Goal: Complete application form

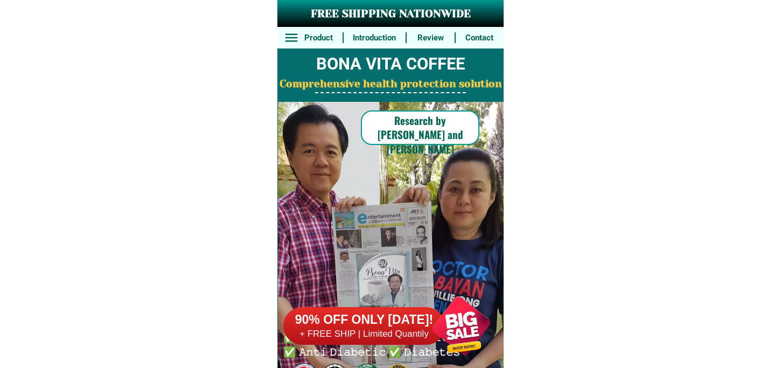
click at [453, 308] on div at bounding box center [461, 325] width 85 height 85
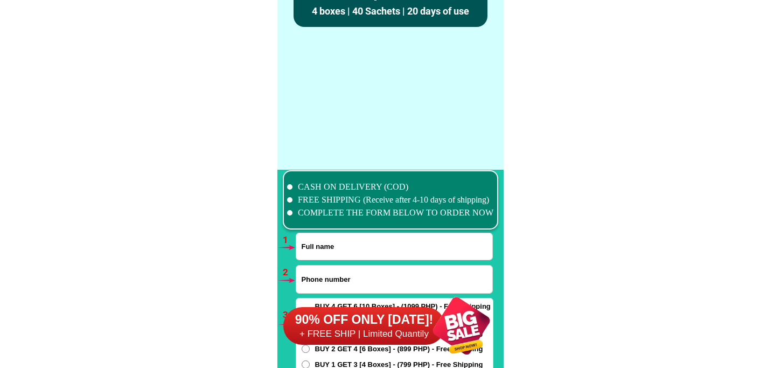
scroll to position [7925, 0]
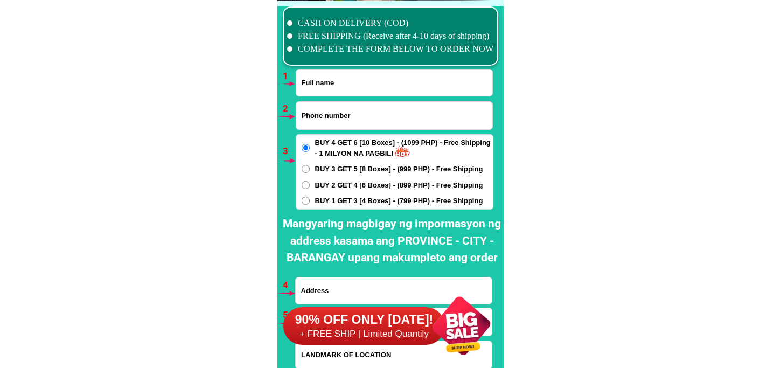
click at [337, 85] on input "Input full_name" at bounding box center [394, 83] width 196 height 26
paste input "[PERSON_NAME]"
type input "[PERSON_NAME]"
click at [331, 116] on input "Input phone_number" at bounding box center [394, 115] width 196 height 27
paste input "09511403333"
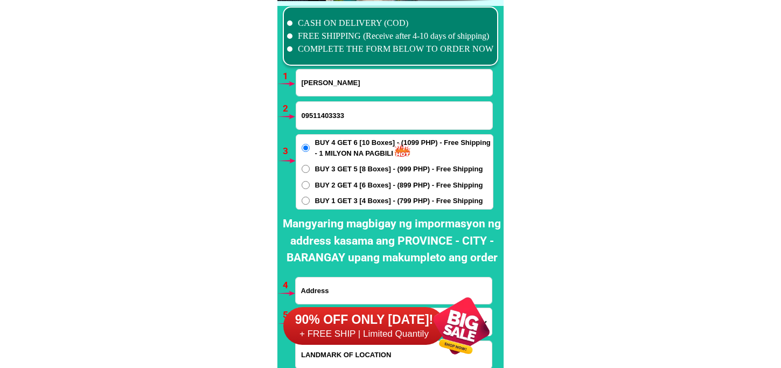
type input "09511403333"
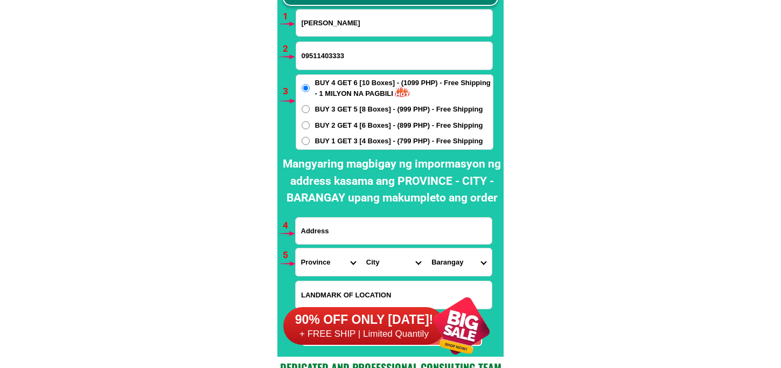
drag, startPoint x: 358, startPoint y: 236, endPoint x: 358, endPoint y: 230, distance: 6.0
click at [358, 232] on input "Input address" at bounding box center [394, 231] width 196 height 26
paste input "[PERSON_NAME]/brgy. [PERSON_NAME]/[GEOGRAPHIC_DATA][PERSON_NAME]/[PERSON_NAME] …"
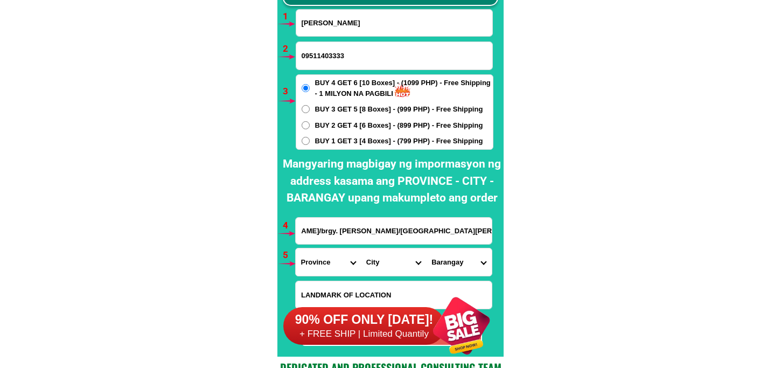
type input "[PERSON_NAME]/brgy. [PERSON_NAME]/[GEOGRAPHIC_DATA][PERSON_NAME]/[PERSON_NAME] …"
click at [336, 263] on select "Province [GEOGRAPHIC_DATA] [GEOGRAPHIC_DATA] [GEOGRAPHIC_DATA] [GEOGRAPHIC_DATA…" at bounding box center [328, 261] width 65 height 27
select select "63_826"
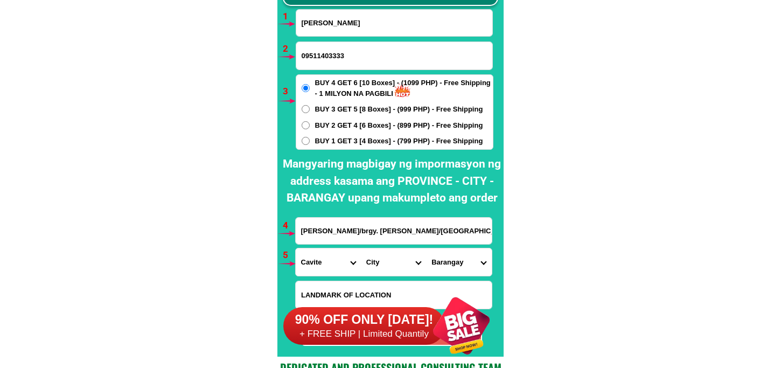
click at [296, 248] on select "Province [GEOGRAPHIC_DATA] [GEOGRAPHIC_DATA] [GEOGRAPHIC_DATA] [GEOGRAPHIC_DATA…" at bounding box center [328, 261] width 65 height 27
drag, startPoint x: 391, startPoint y: 267, endPoint x: 390, endPoint y: 251, distance: 15.6
click at [391, 267] on select "City [PERSON_NAME] [PERSON_NAME] [GEOGRAPHIC_DATA]-city [GEOGRAPHIC_DATA]-[GEOG…" at bounding box center [393, 261] width 65 height 27
select select "63_826567"
click at [361, 248] on select "City [PERSON_NAME] [PERSON_NAME] [GEOGRAPHIC_DATA]-city [GEOGRAPHIC_DATA]-[GEOG…" at bounding box center [393, 261] width 65 height 27
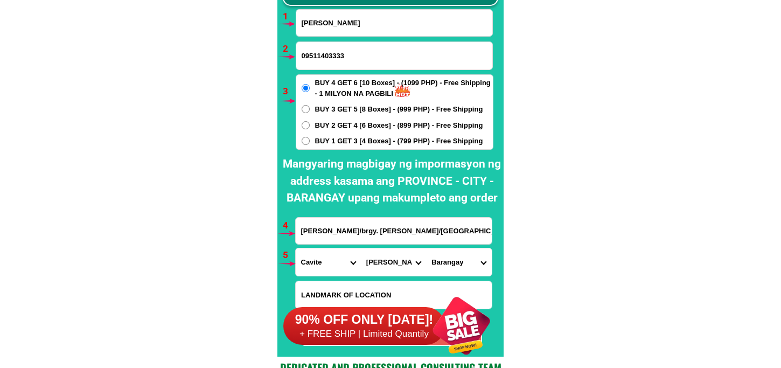
click at [461, 255] on select "[GEOGRAPHIC_DATA] cerca i [GEOGRAPHIC_DATA] cerca ii Anuling lejos i (anuling) …" at bounding box center [458, 261] width 65 height 27
select select "63_8265674268"
click at [426, 248] on select "[GEOGRAPHIC_DATA] cerca i [GEOGRAPHIC_DATA] cerca ii Anuling lejos i (anuling) …" at bounding box center [458, 261] width 65 height 27
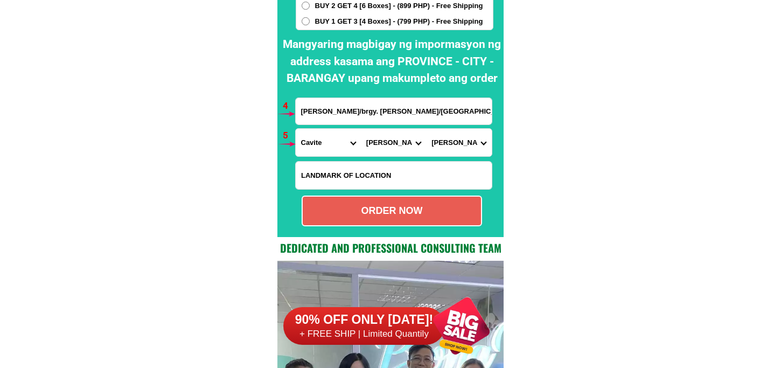
click at [376, 209] on div "ORDER NOW" at bounding box center [392, 211] width 178 height 15
radio input "true"
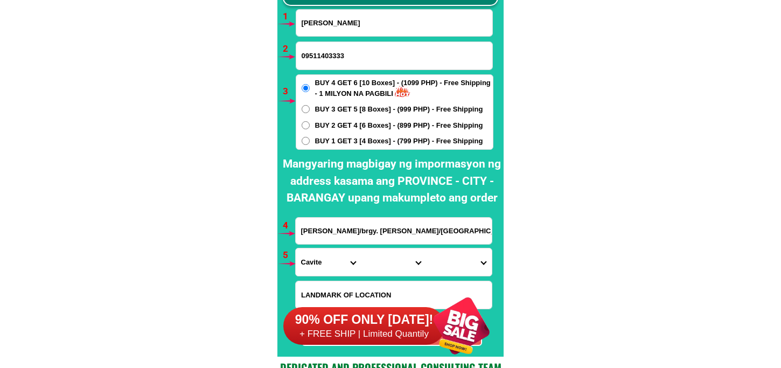
scroll to position [7925, 0]
